Goal: Task Accomplishment & Management: Complete application form

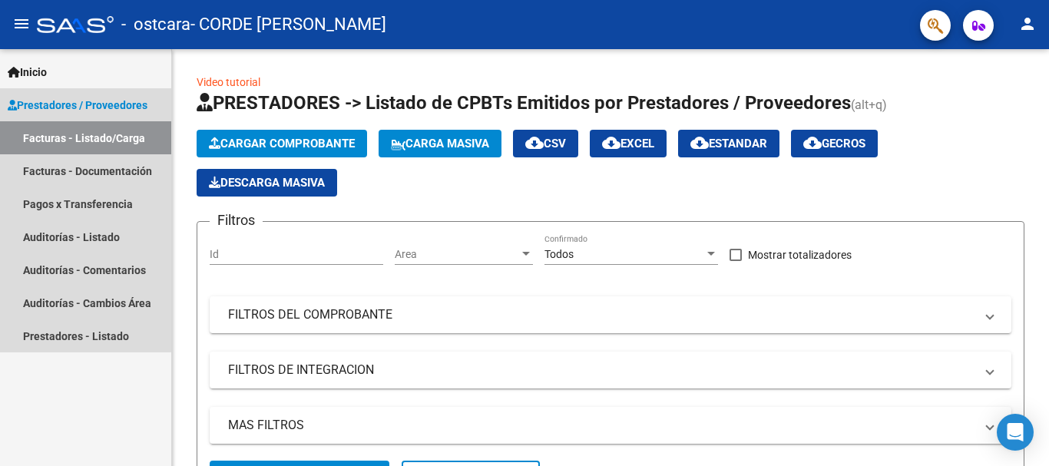
click at [81, 137] on link "Facturas - Listado/Carga" at bounding box center [85, 137] width 171 height 33
click at [84, 174] on link "Facturas - Documentación" at bounding box center [85, 170] width 171 height 33
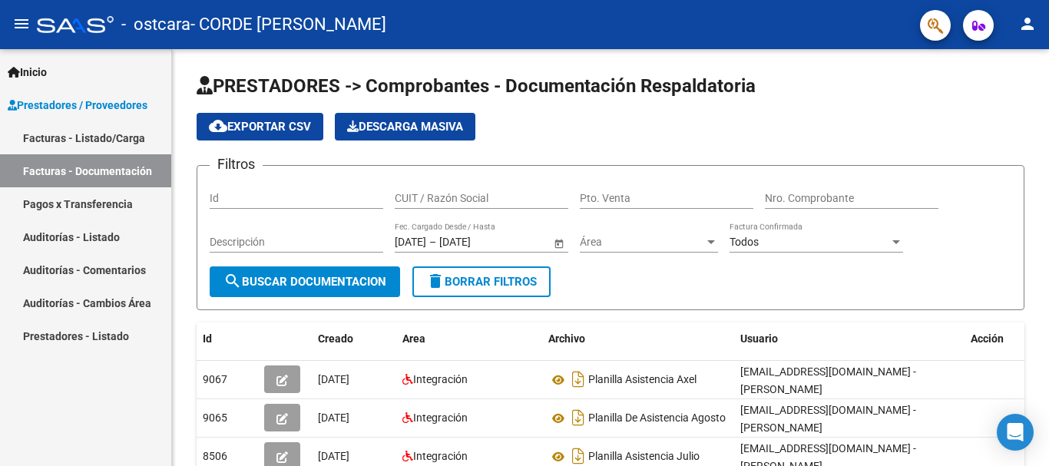
click at [58, 139] on link "Facturas - Listado/Carga" at bounding box center [85, 137] width 171 height 33
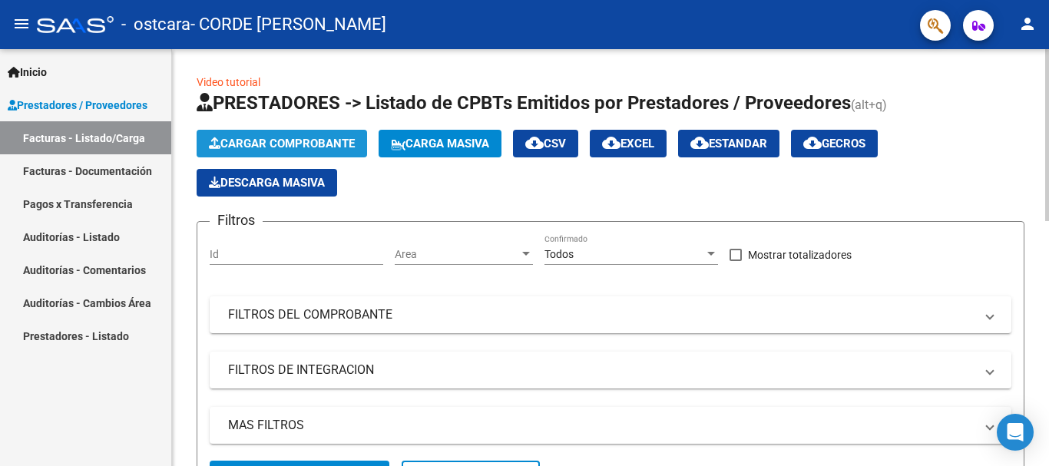
click at [313, 141] on span "Cargar Comprobante" at bounding box center [282, 144] width 146 height 14
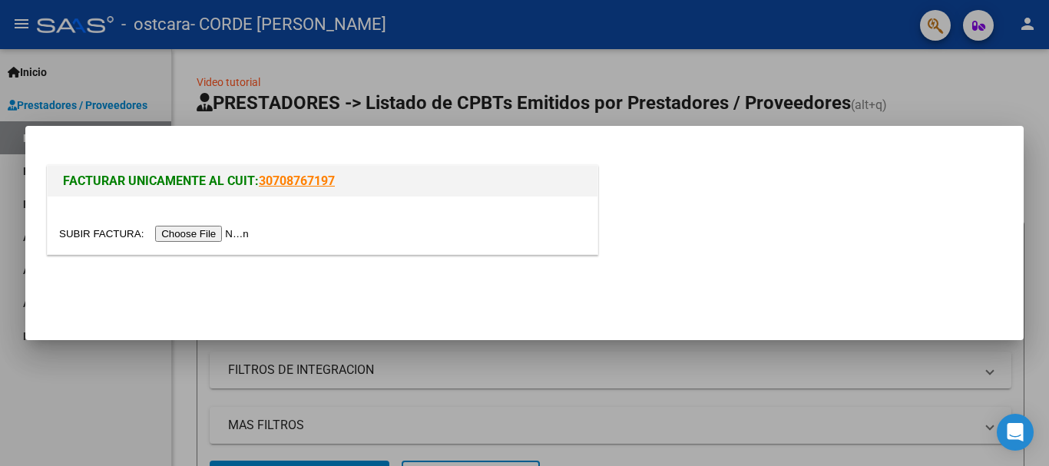
click at [200, 235] on input "file" at bounding box center [156, 234] width 194 height 16
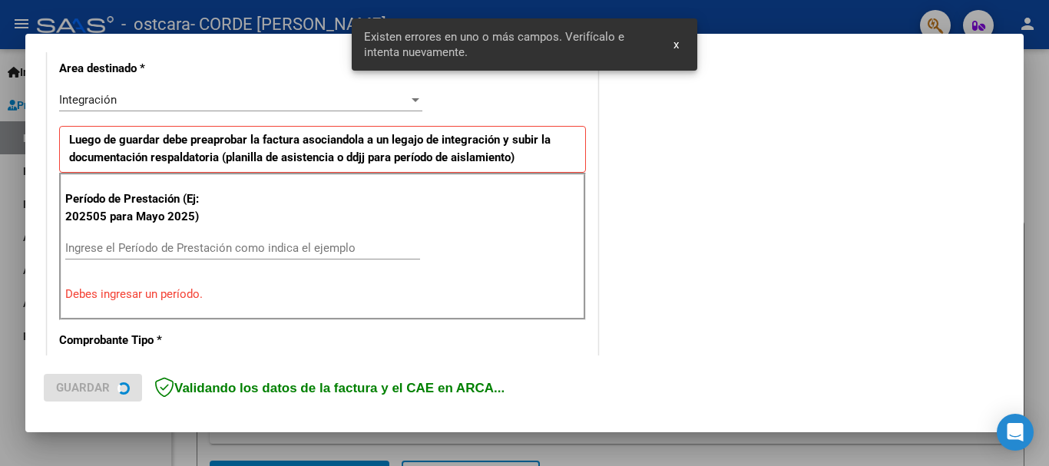
scroll to position [383, 0]
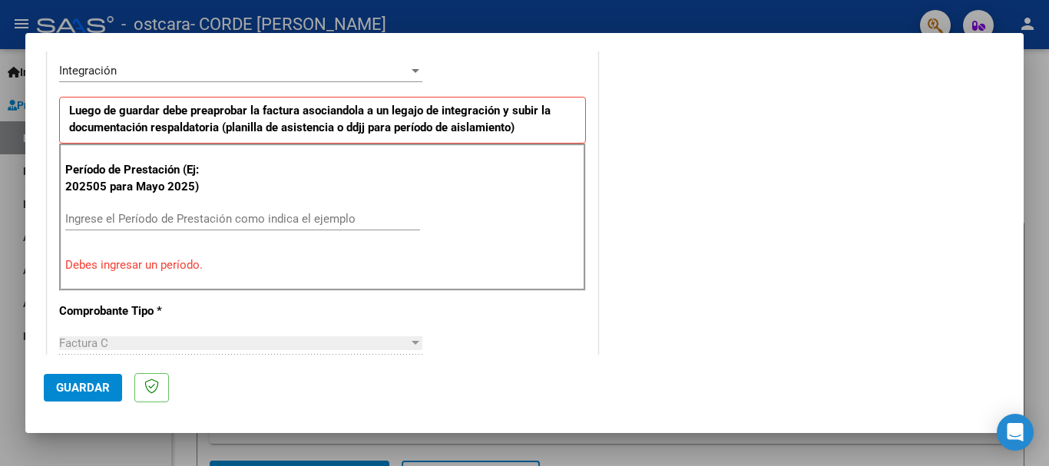
click at [74, 212] on input "Ingrese el Período de Prestación como indica el ejemplo" at bounding box center [242, 219] width 355 height 14
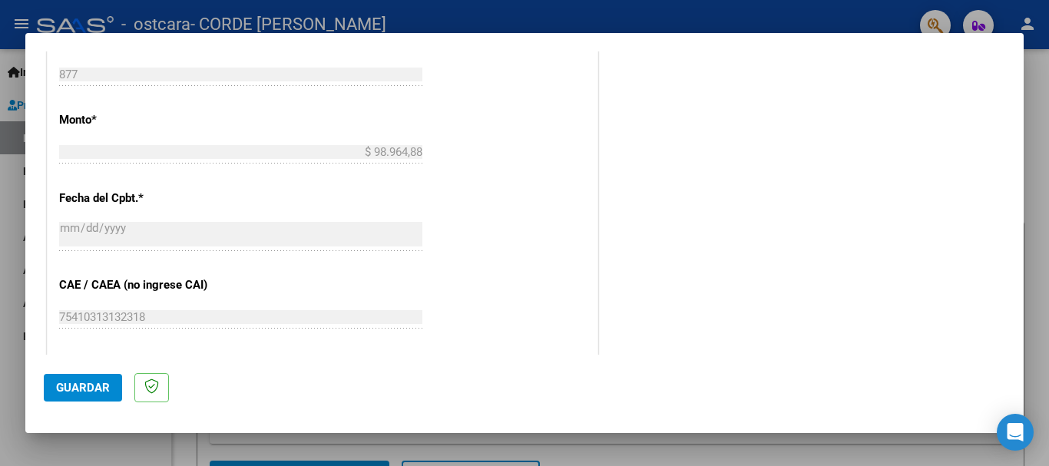
scroll to position [844, 0]
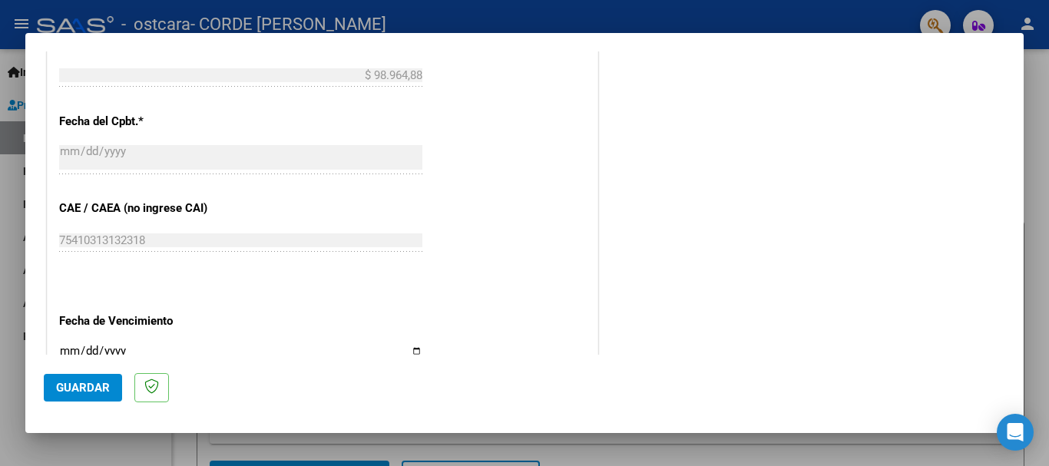
type input "202509"
click at [412, 350] on input "Ingresar la fecha" at bounding box center [240, 357] width 363 height 25
type input "[DATE]"
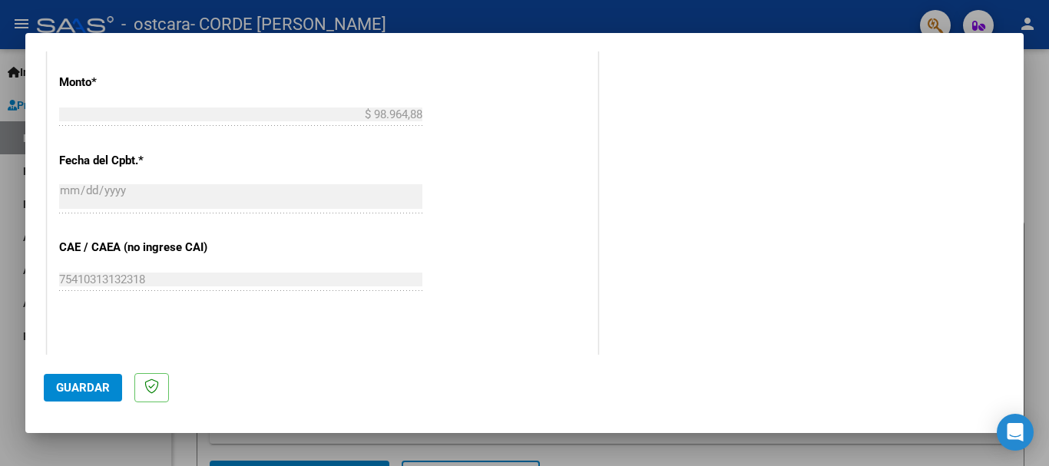
scroll to position [818, 0]
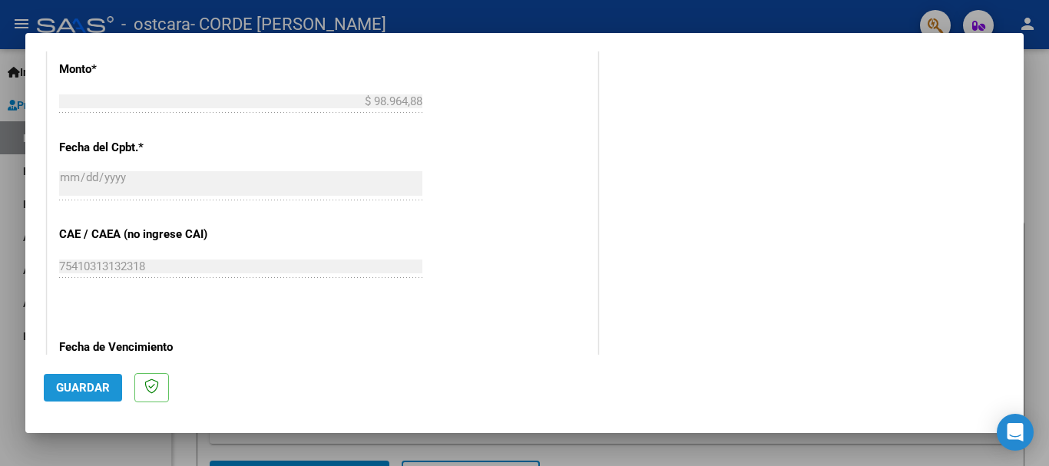
click at [97, 385] on span "Guardar" at bounding box center [83, 388] width 54 height 14
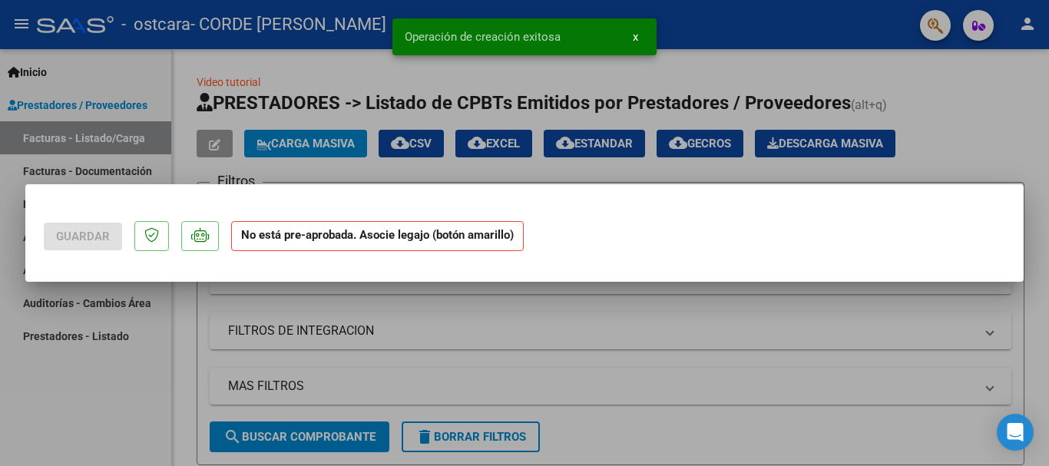
scroll to position [0, 0]
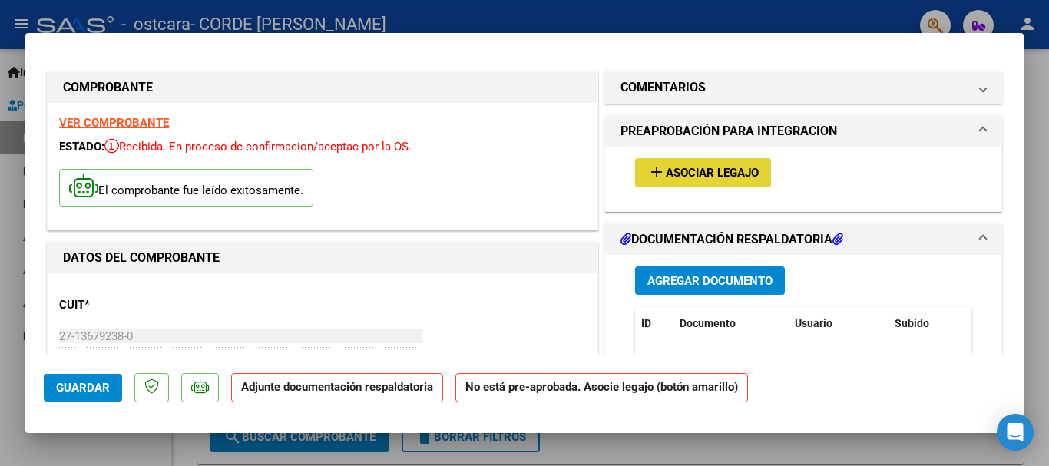
click at [671, 179] on span "Asociar Legajo" at bounding box center [712, 174] width 93 height 14
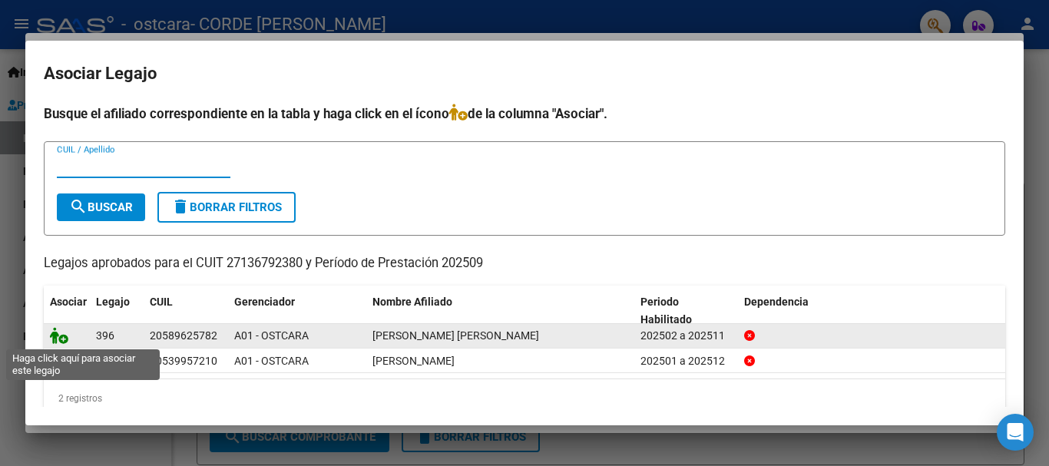
click at [59, 340] on icon at bounding box center [59, 335] width 18 height 17
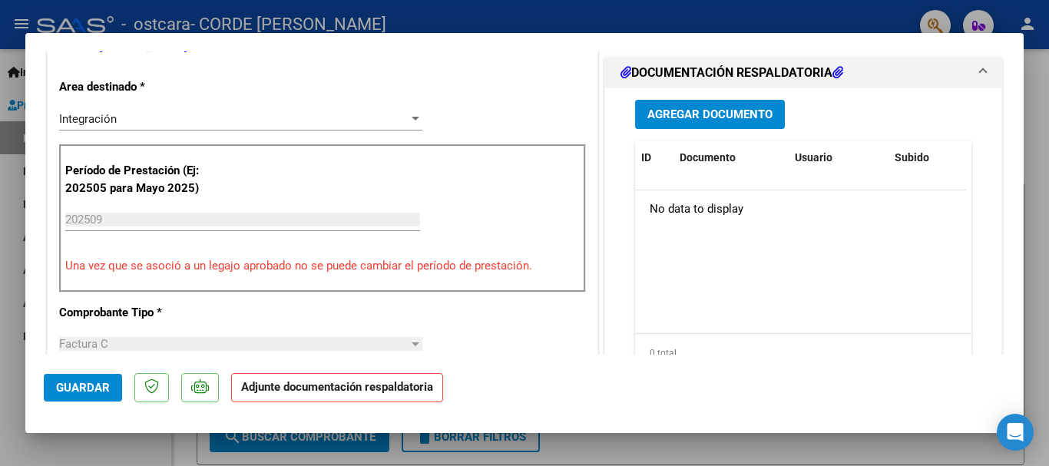
scroll to position [384, 0]
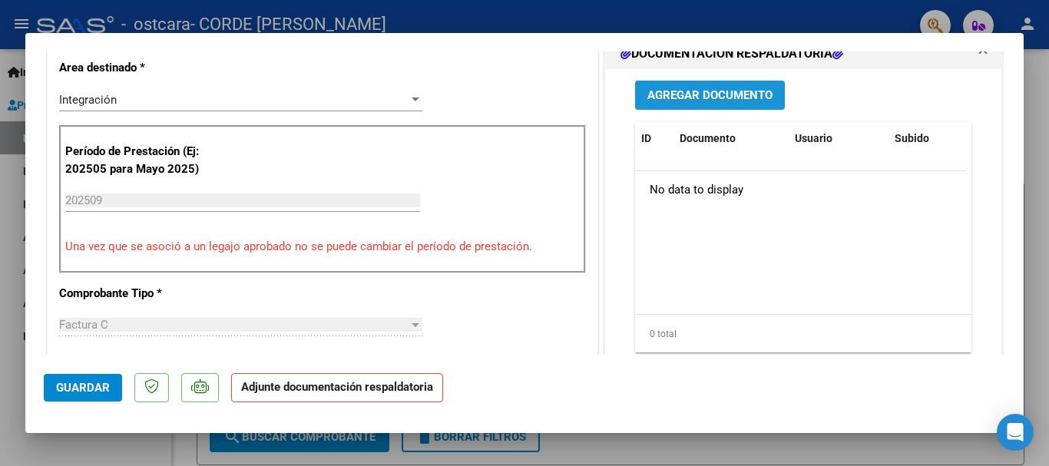
click at [688, 94] on span "Agregar Documento" at bounding box center [710, 96] width 125 height 14
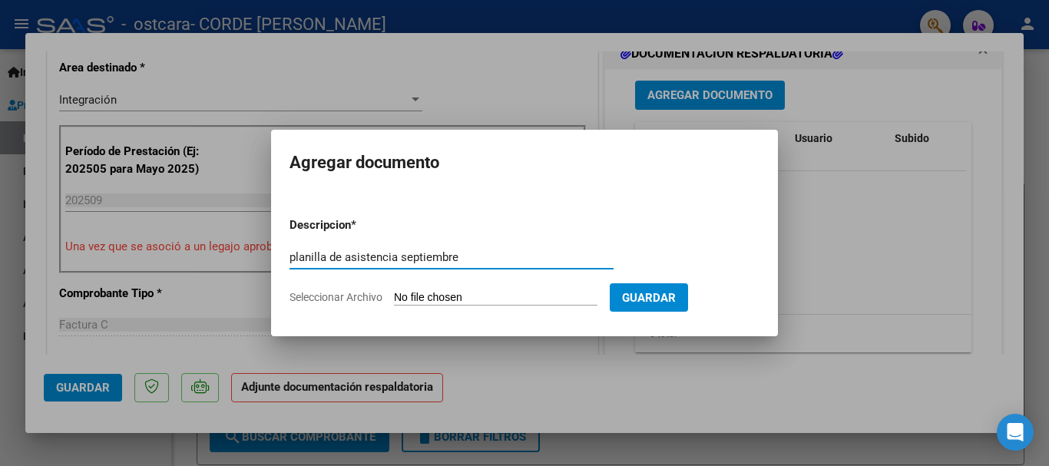
type input "planilla de asistencia septiembre"
click at [359, 297] on span "Seleccionar Archivo" at bounding box center [336, 297] width 93 height 12
click at [394, 297] on input "Seleccionar Archivo" at bounding box center [496, 298] width 204 height 15
type input "C:\fakepath\planilla asist. Bauti.pdf"
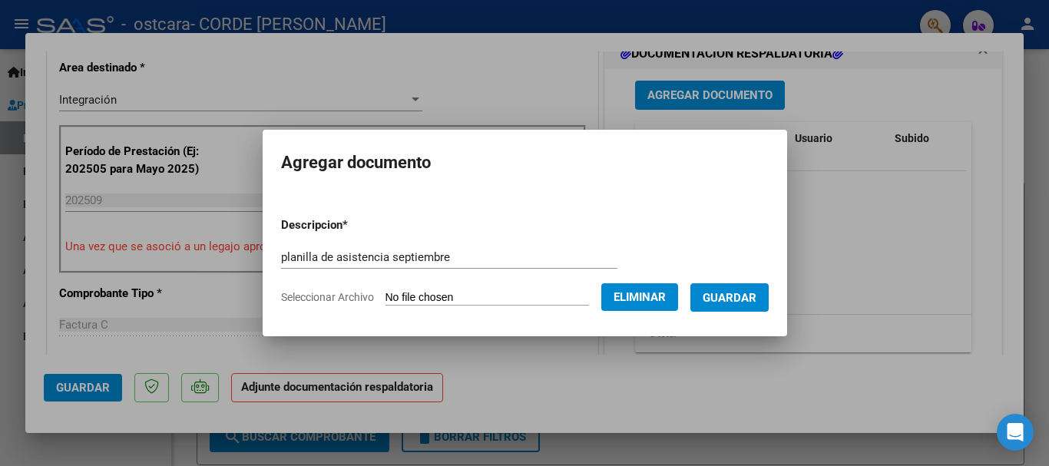
click at [757, 299] on span "Guardar" at bounding box center [730, 298] width 54 height 14
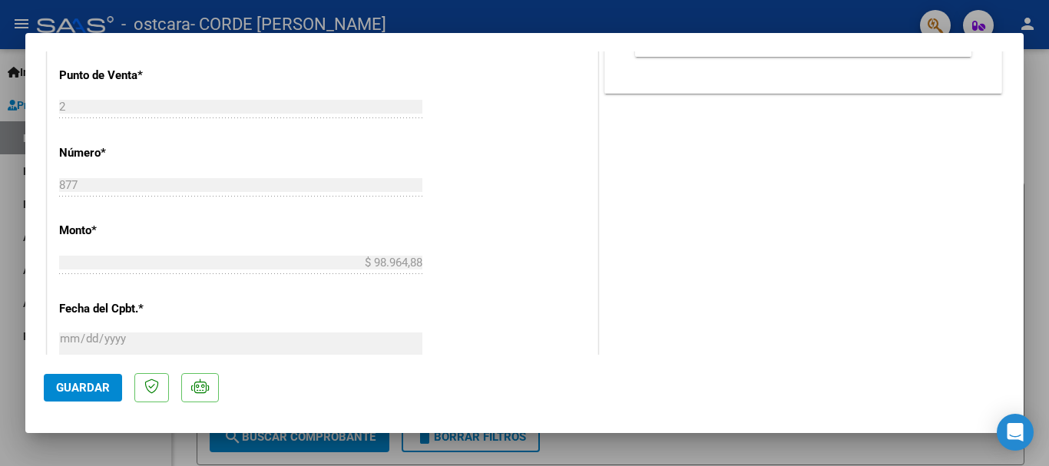
scroll to position [768, 0]
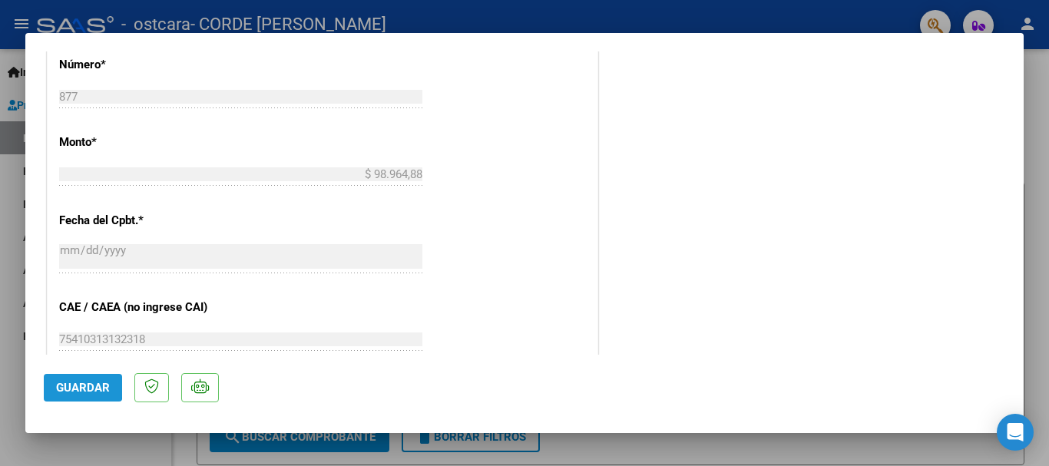
click at [62, 384] on span "Guardar" at bounding box center [83, 388] width 54 height 14
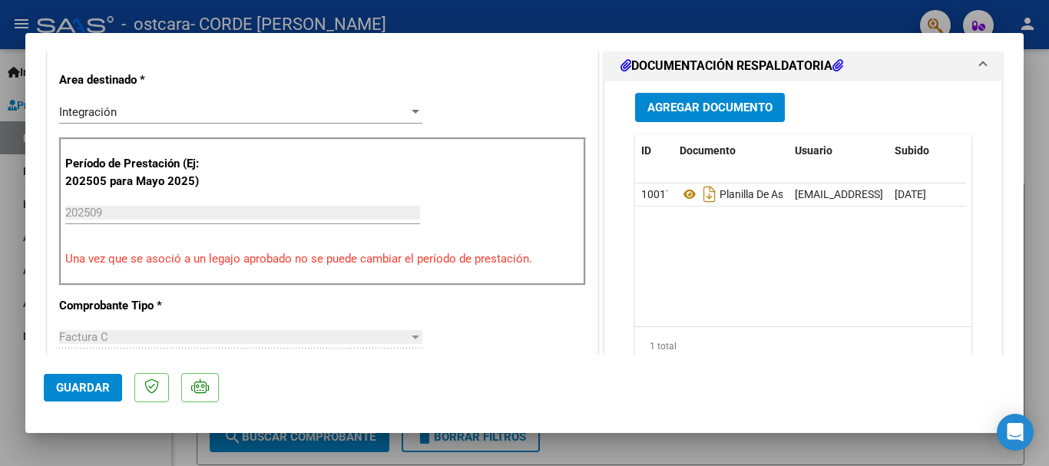
scroll to position [384, 0]
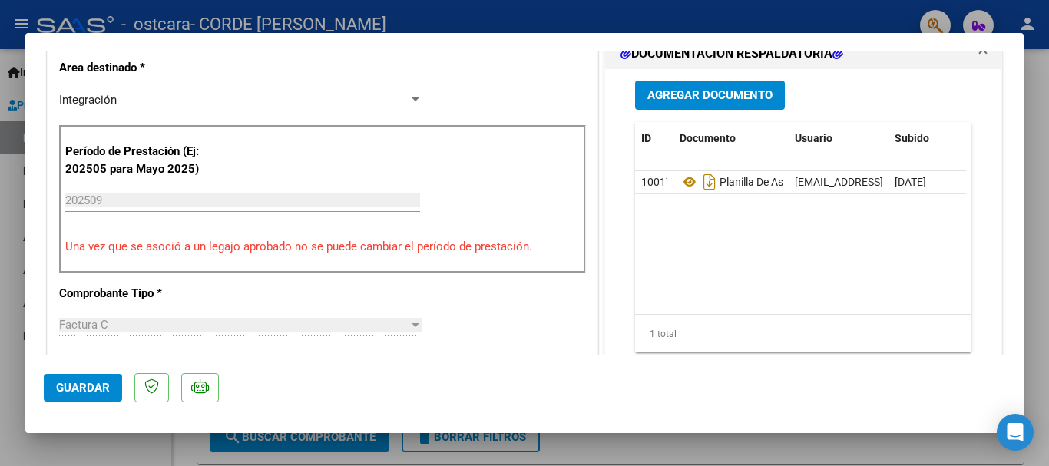
click at [412, 100] on div at bounding box center [416, 100] width 8 height 4
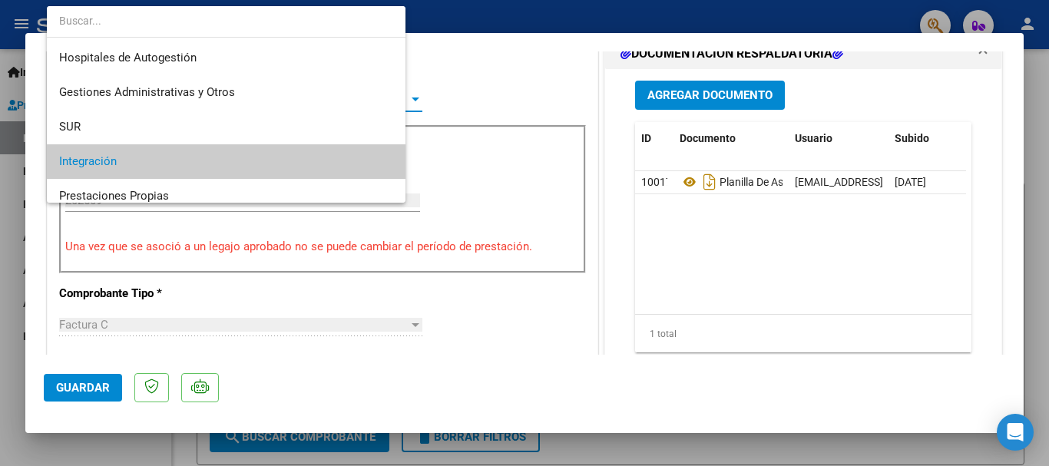
scroll to position [62, 0]
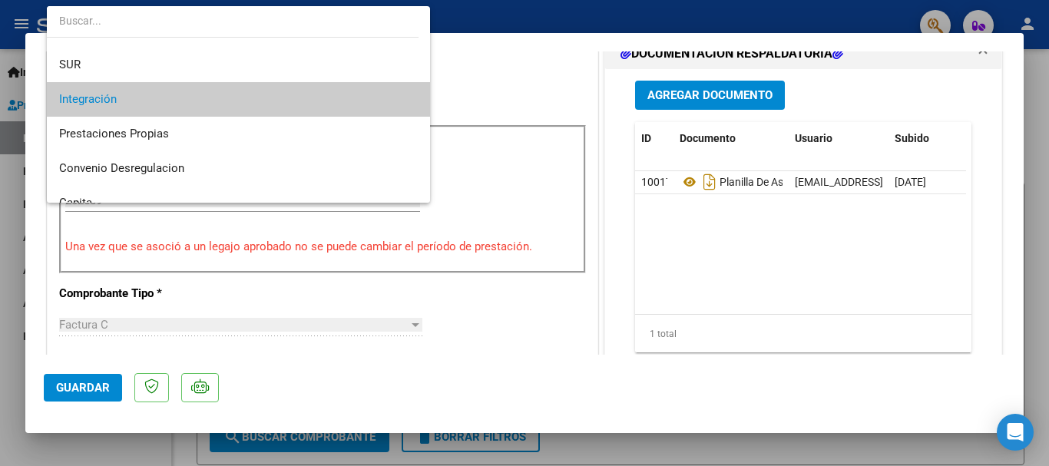
click at [452, 90] on div at bounding box center [524, 233] width 1049 height 466
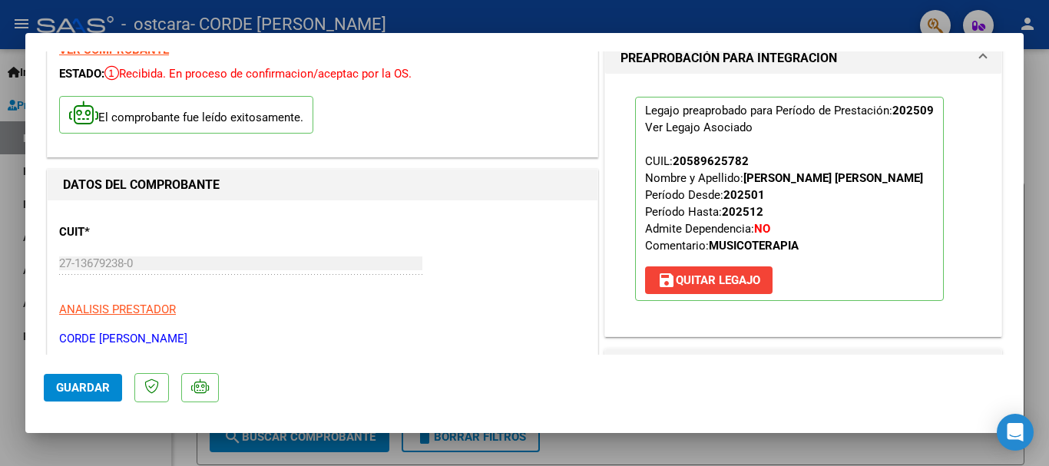
scroll to position [0, 0]
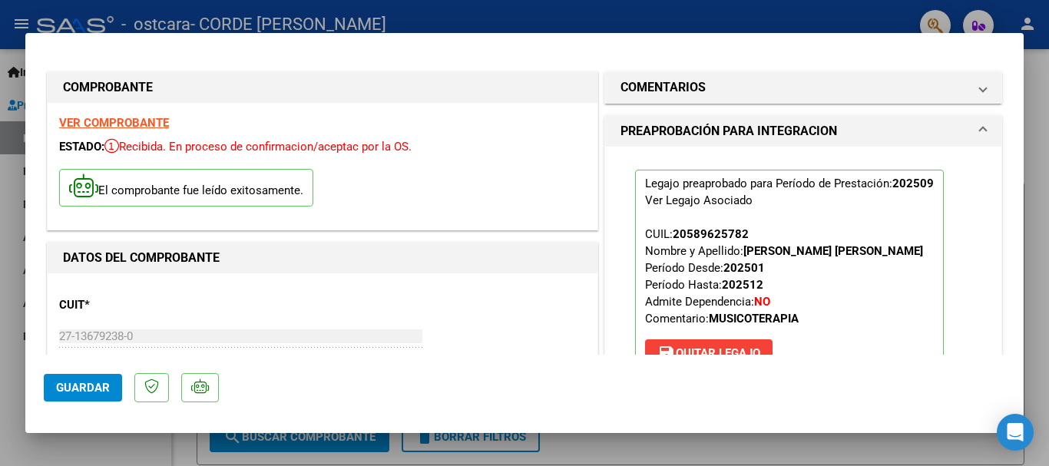
click at [8, 140] on div at bounding box center [524, 233] width 1049 height 466
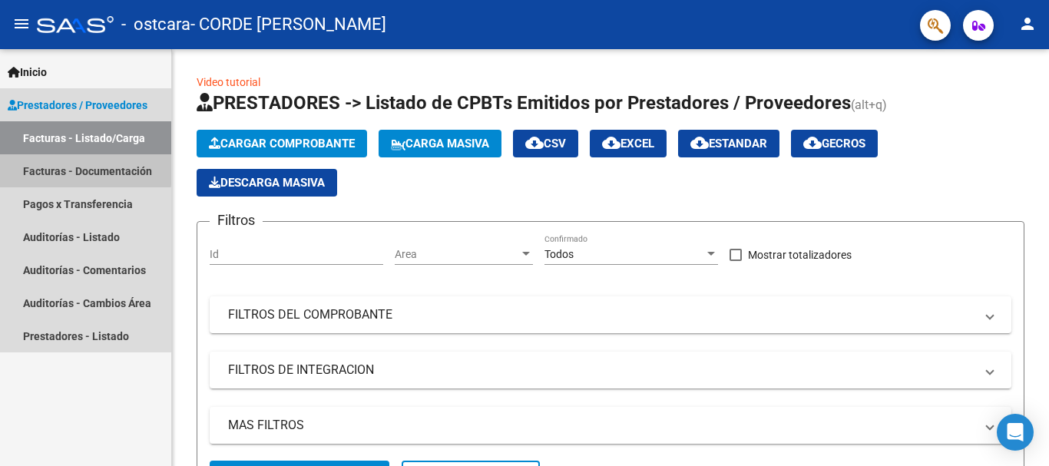
click at [67, 167] on link "Facturas - Documentación" at bounding box center [85, 170] width 171 height 33
click at [81, 172] on link "Facturas - Documentación" at bounding box center [85, 170] width 171 height 33
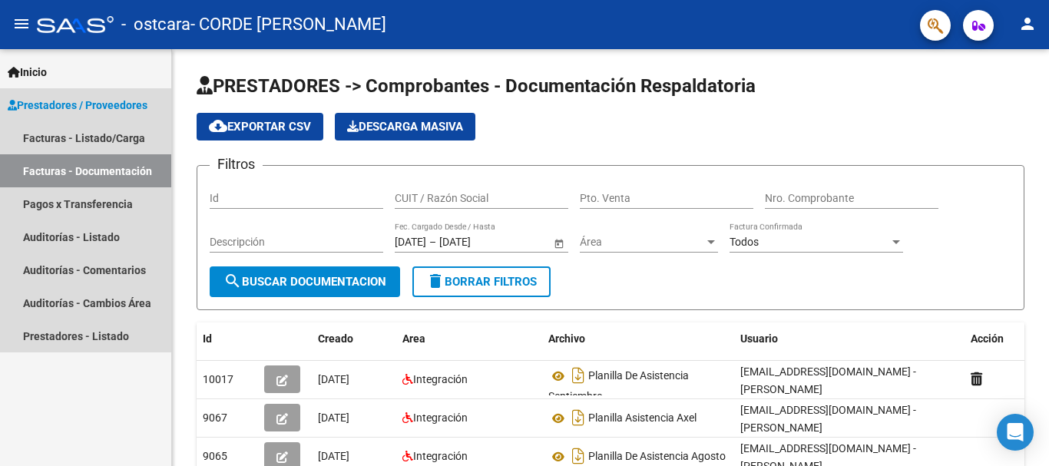
click at [83, 103] on span "Prestadores / Proveedores" at bounding box center [78, 105] width 140 height 17
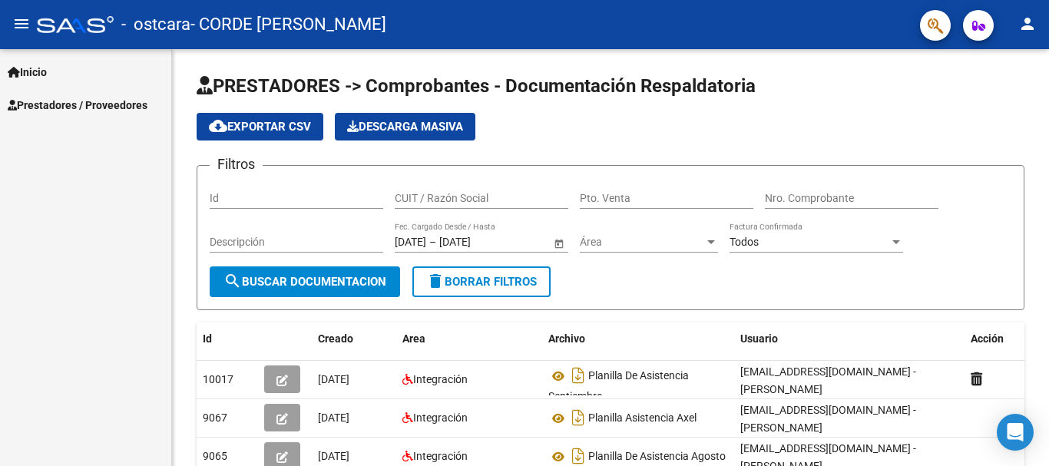
click at [92, 105] on span "Prestadores / Proveedores" at bounding box center [78, 105] width 140 height 17
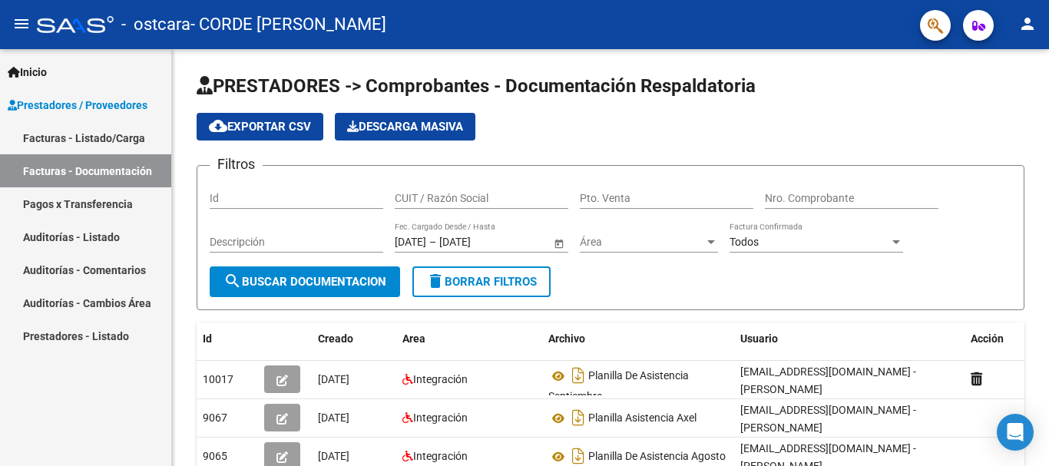
click at [61, 134] on link "Facturas - Listado/Carga" at bounding box center [85, 137] width 171 height 33
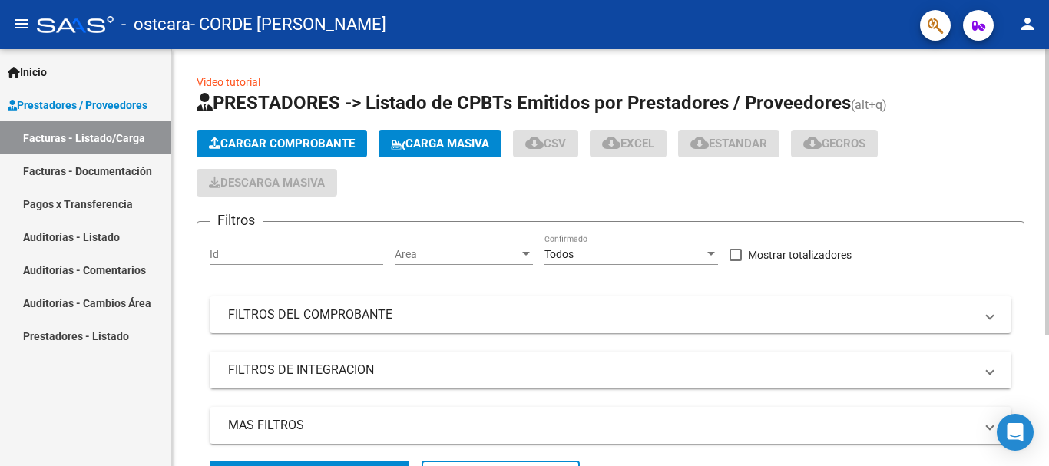
click at [274, 147] on span "Cargar Comprobante" at bounding box center [282, 144] width 146 height 14
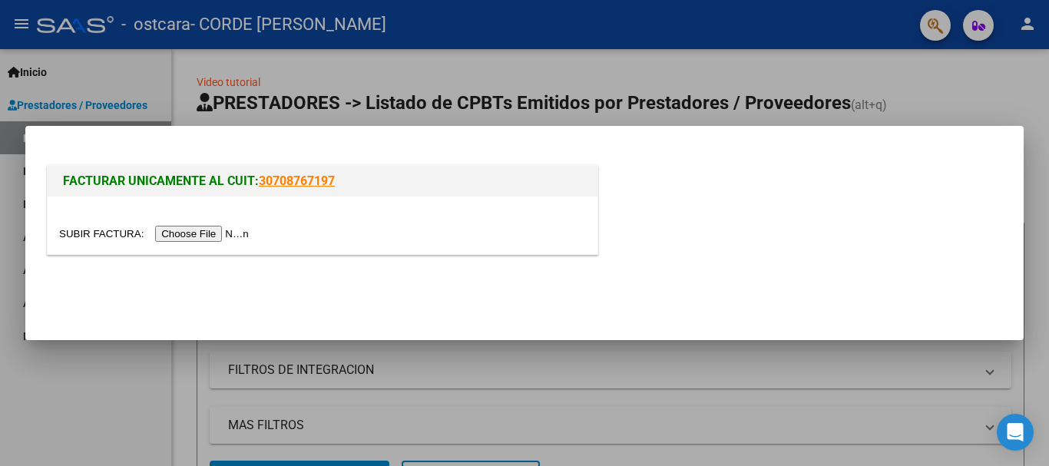
click at [205, 232] on input "file" at bounding box center [156, 234] width 194 height 16
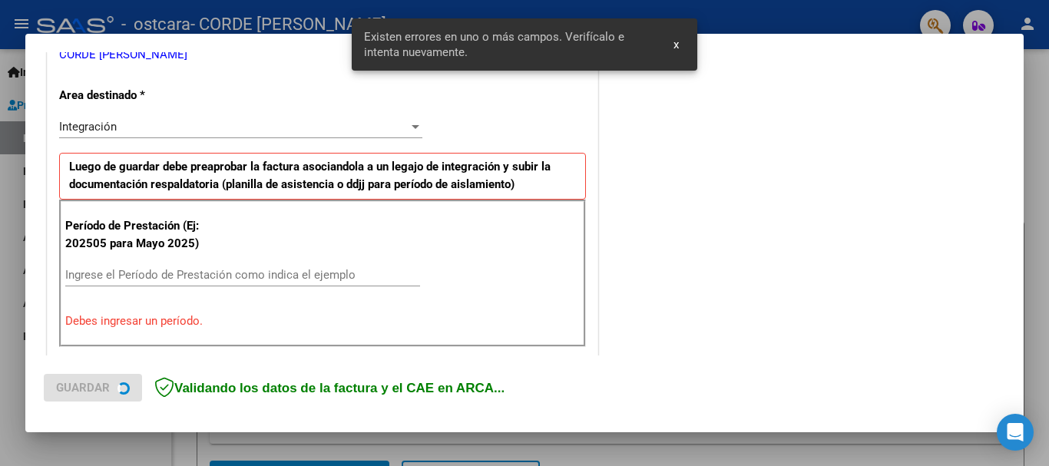
scroll to position [355, 0]
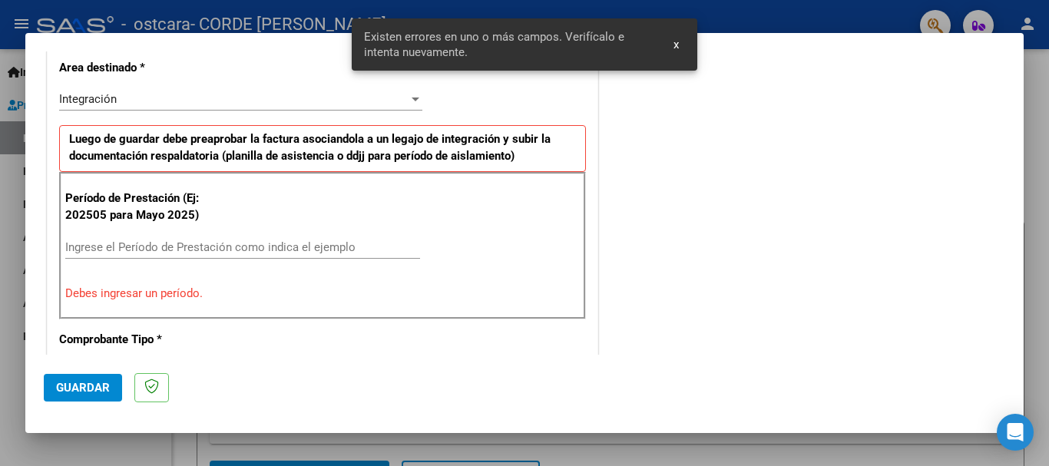
click at [84, 248] on input "Ingrese el Período de Prestación como indica el ejemplo" at bounding box center [242, 247] width 355 height 14
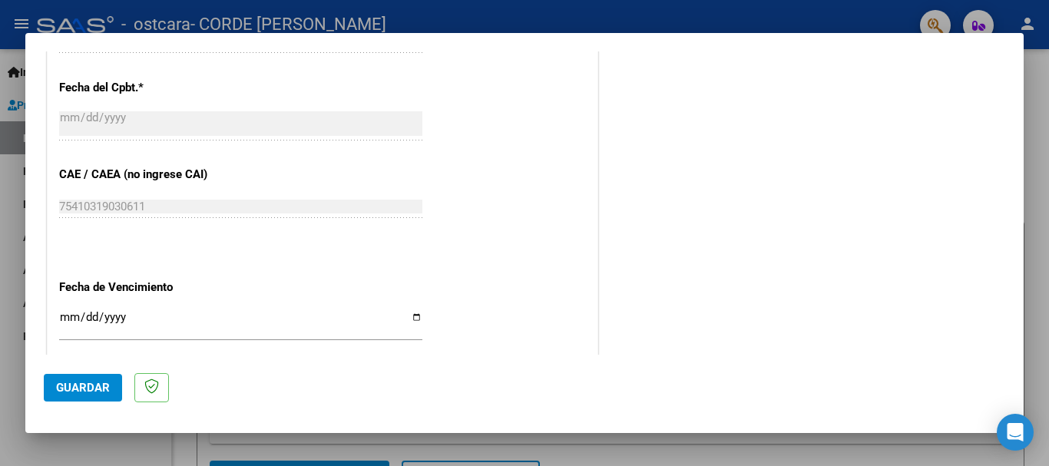
scroll to position [893, 0]
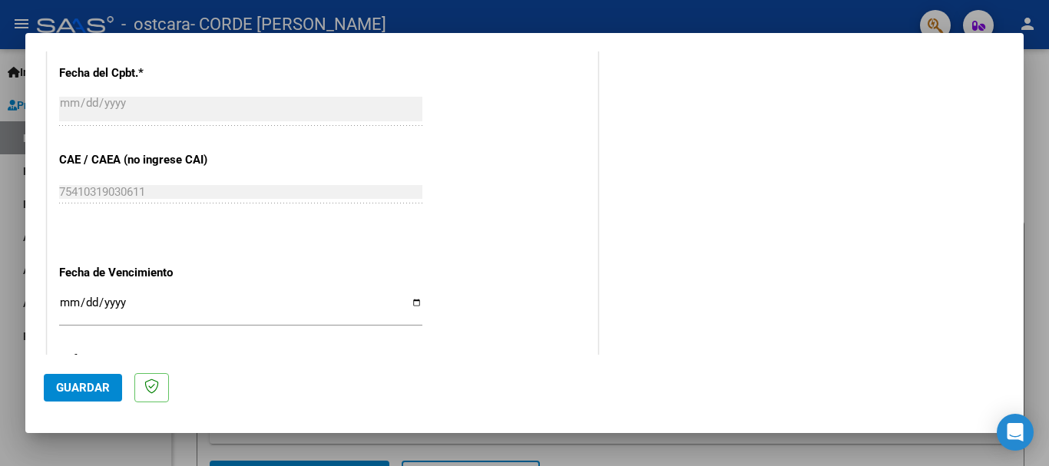
type input "202509"
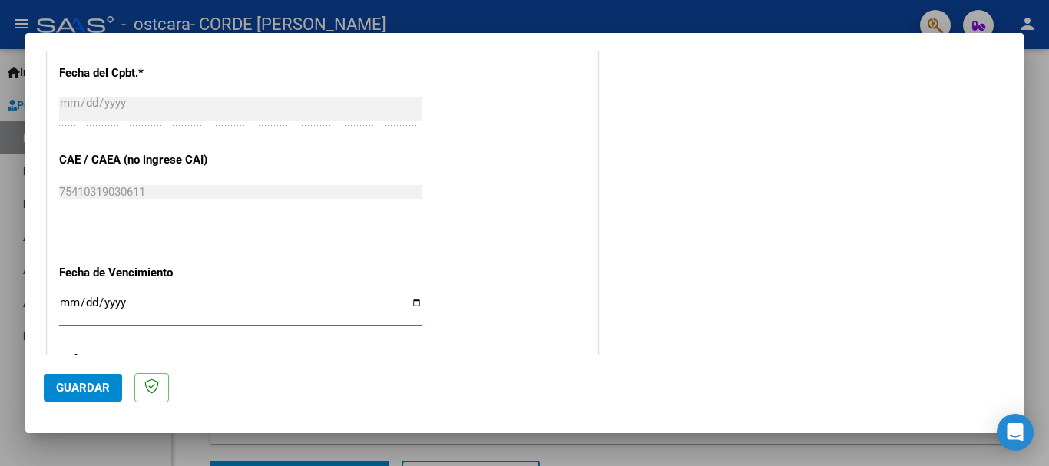
click at [410, 304] on input "Ingresar la fecha" at bounding box center [240, 309] width 363 height 25
type input "[DATE]"
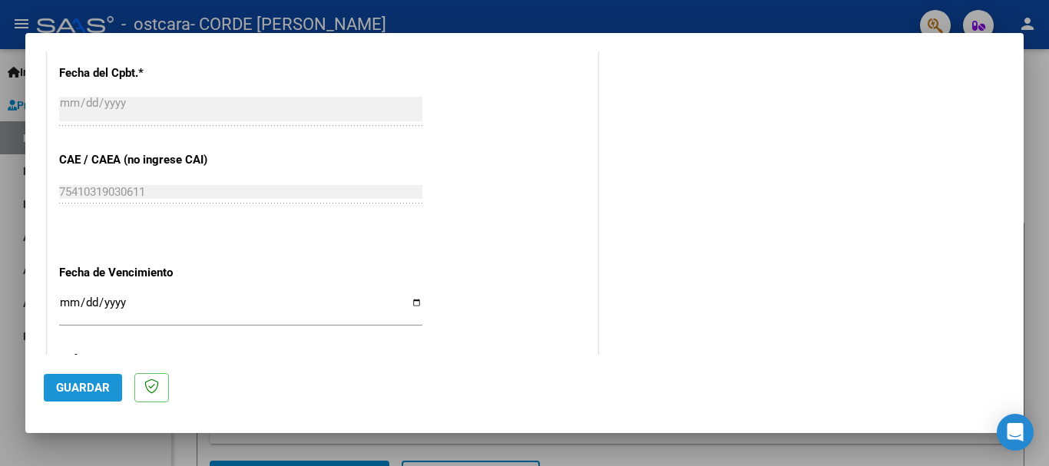
click at [89, 384] on span "Guardar" at bounding box center [83, 388] width 54 height 14
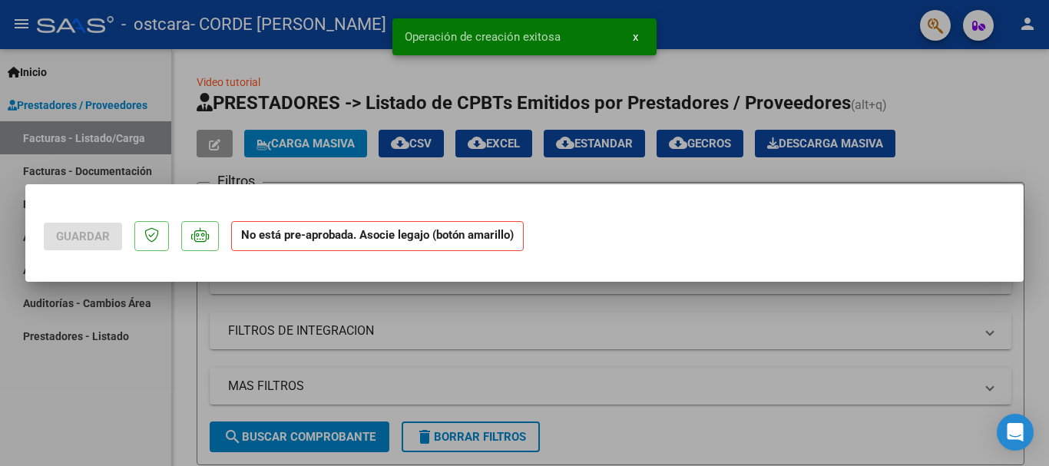
scroll to position [0, 0]
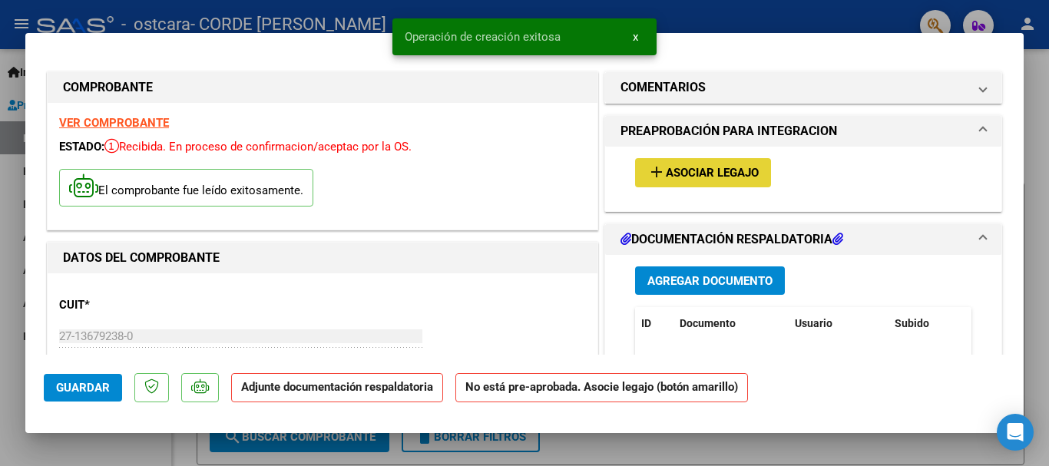
click at [681, 176] on span "Asociar Legajo" at bounding box center [712, 174] width 93 height 14
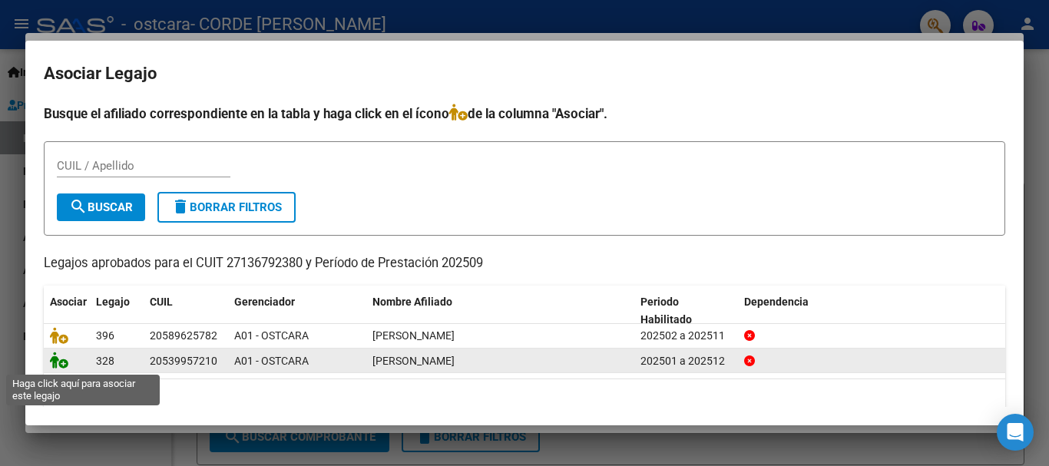
click at [64, 368] on icon at bounding box center [59, 360] width 18 height 17
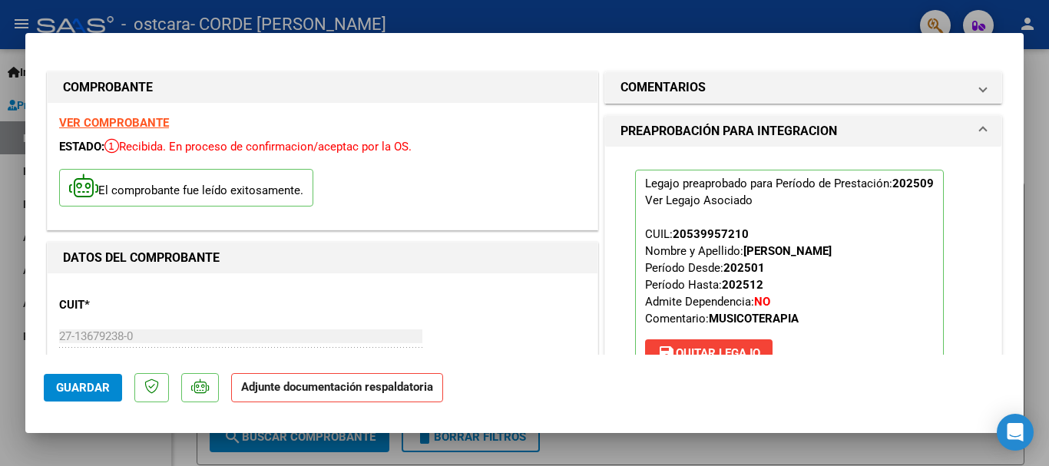
scroll to position [230, 0]
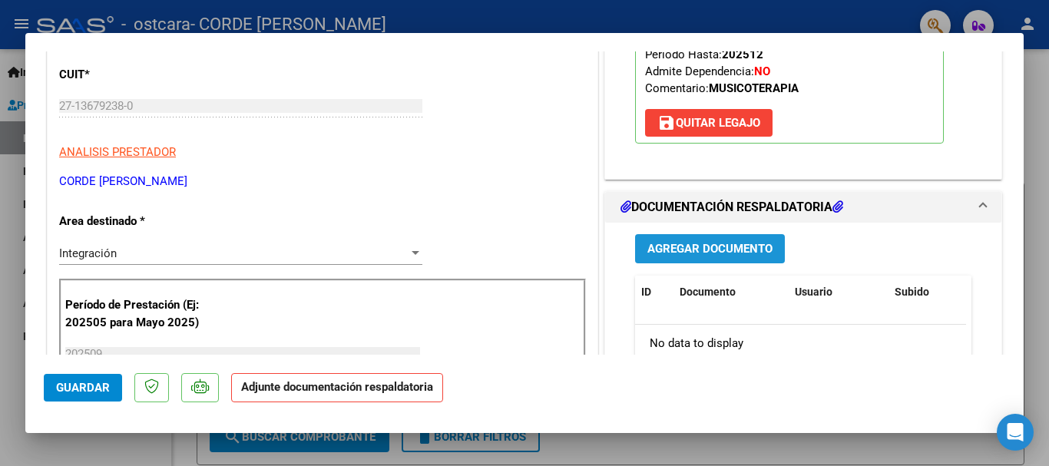
click at [692, 250] on span "Agregar Documento" at bounding box center [710, 250] width 125 height 14
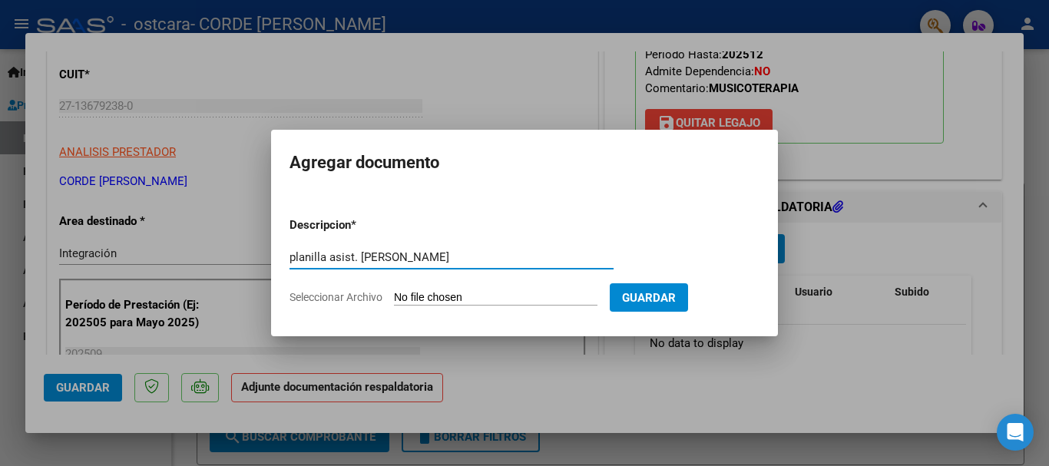
type input "planilla asist. Axel"
click at [327, 300] on span "Seleccionar Archivo" at bounding box center [336, 297] width 93 height 12
click at [394, 300] on input "Seleccionar Archivo" at bounding box center [496, 298] width 204 height 15
type input "C:\fakepath\planilla asist. Axel (1).pdf"
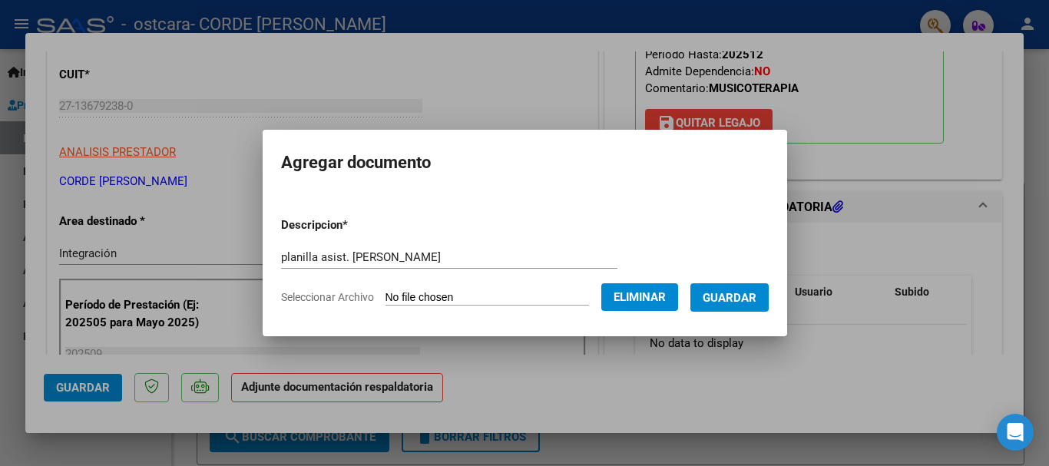
click at [757, 294] on span "Guardar" at bounding box center [730, 298] width 54 height 14
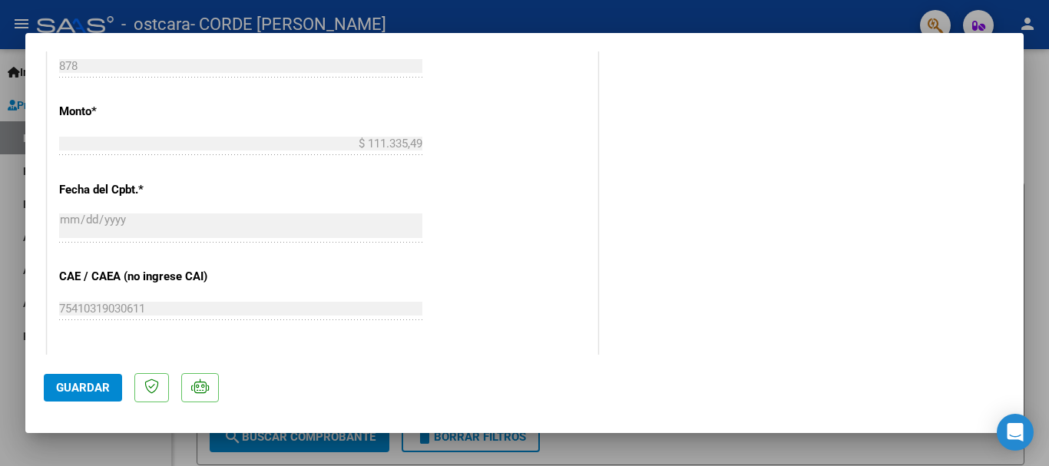
scroll to position [918, 0]
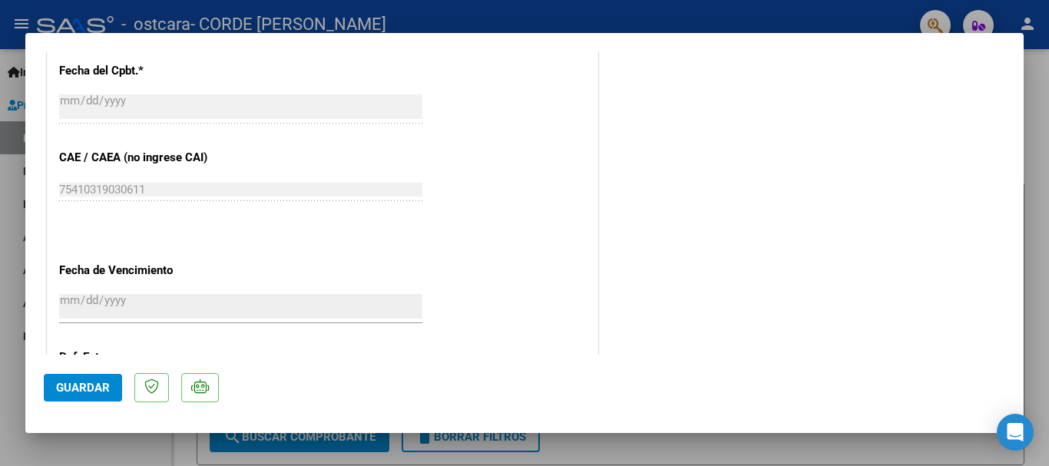
click at [79, 386] on span "Guardar" at bounding box center [83, 388] width 54 height 14
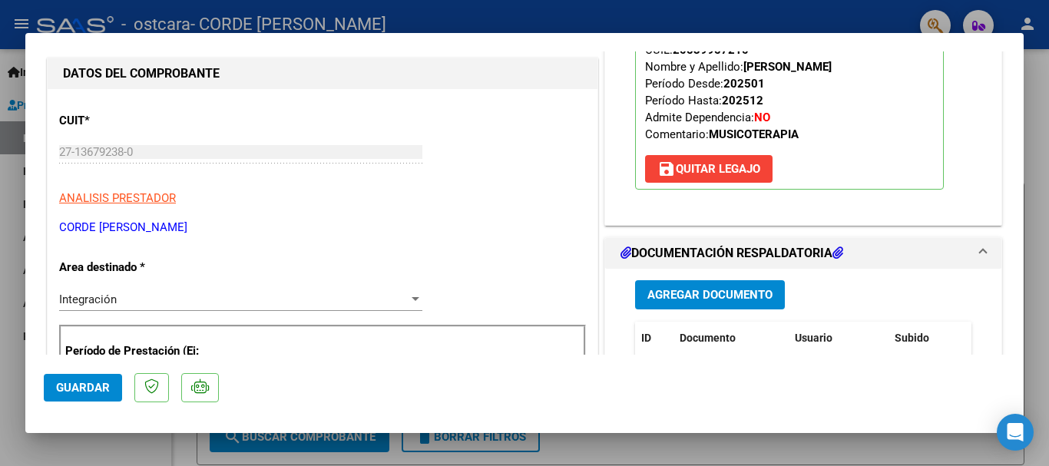
scroll to position [0, 0]
